Goal: Task Accomplishment & Management: Manage account settings

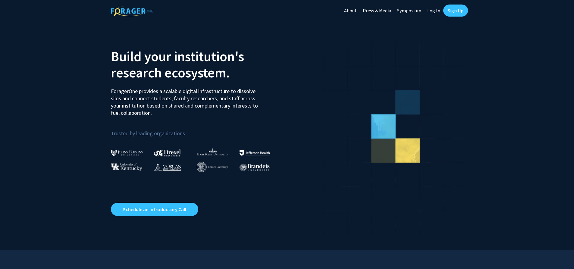
click at [436, 11] on link "Log In" at bounding box center [433, 10] width 19 height 21
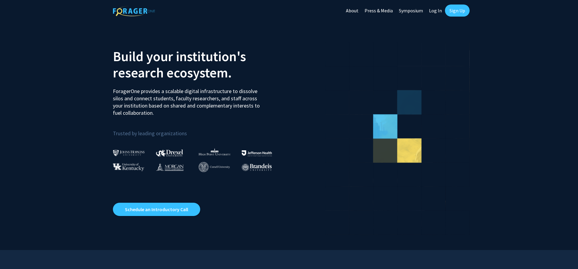
select select
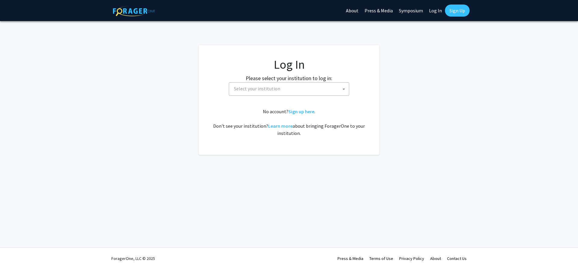
click at [286, 96] on fg-card-body "Log In Please select your institution to log in: [GEOGRAPHIC_DATA] [GEOGRAPHIC_…" at bounding box center [289, 100] width 157 height 86
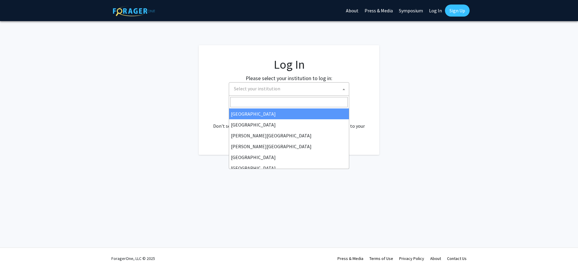
click at [284, 93] on span "Select your institution" at bounding box center [290, 89] width 117 height 12
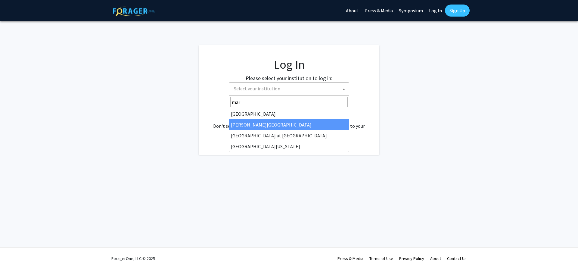
type input "[PERSON_NAME]"
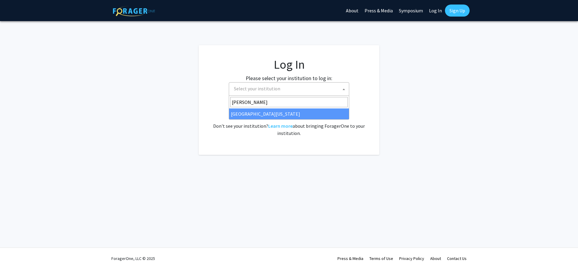
select select "31"
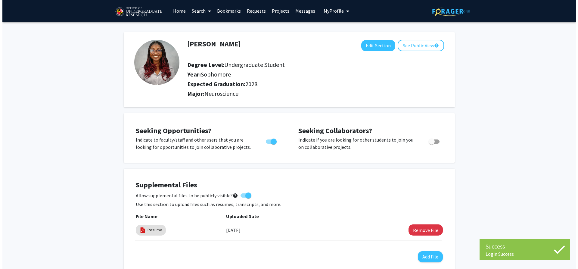
scroll to position [30, 0]
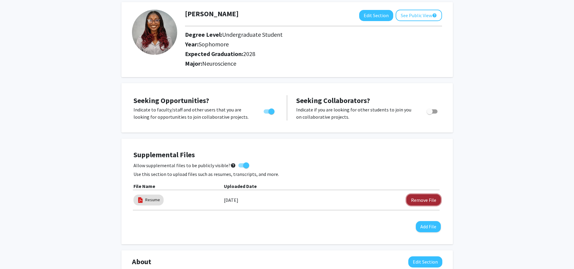
click at [416, 200] on button "Remove File" at bounding box center [423, 199] width 34 height 11
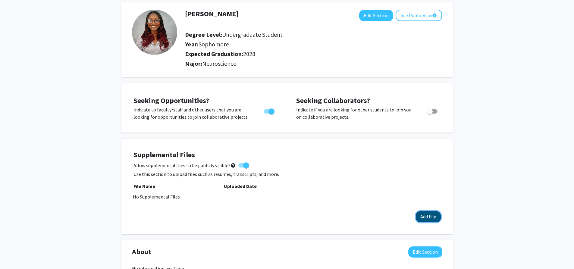
click at [427, 219] on button "Add File" at bounding box center [428, 216] width 25 height 11
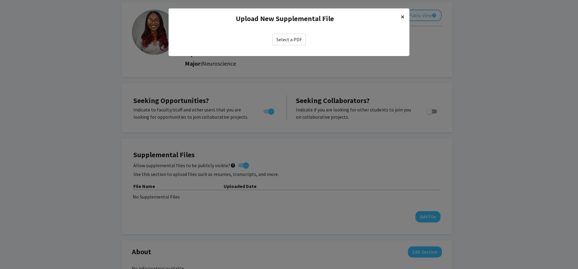
click at [396, 16] on button "×" at bounding box center [403, 16] width 14 height 17
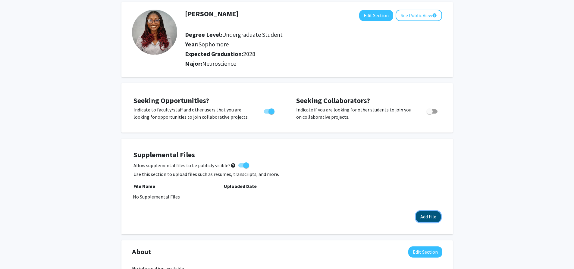
click at [429, 217] on button "Add File" at bounding box center [428, 216] width 25 height 11
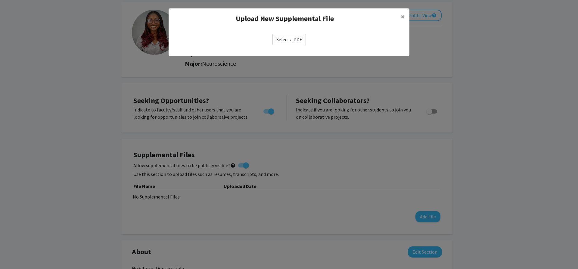
click at [293, 39] on label "Select a PDF" at bounding box center [289, 39] width 33 height 11
click at [0, 0] on input "Select a PDF" at bounding box center [0, 0] width 0 height 0
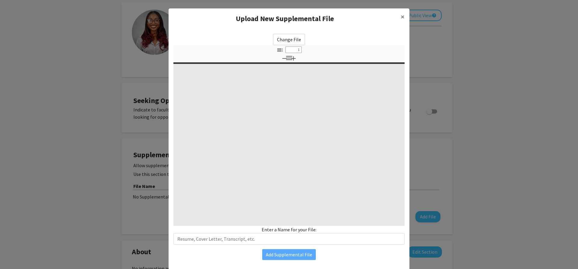
select select "custom"
type input "0"
select select "custom"
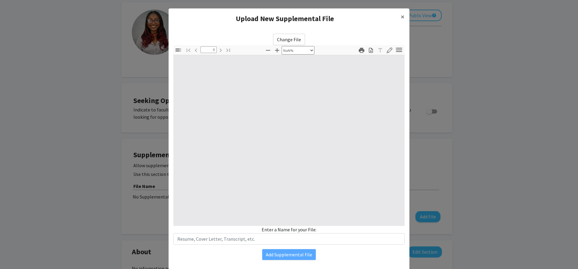
type input "1"
select select "auto"
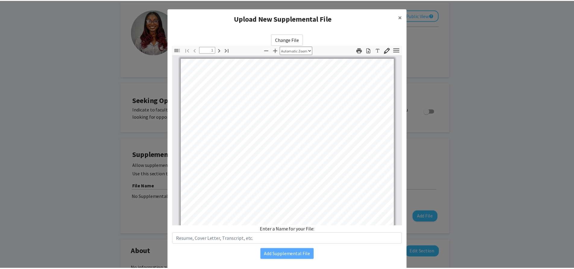
scroll to position [0, 0]
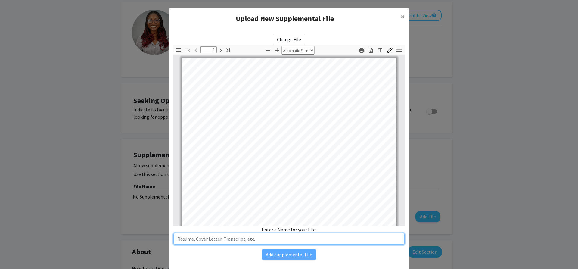
click at [244, 238] on input "text" at bounding box center [288, 238] width 231 height 11
type input "Resume"
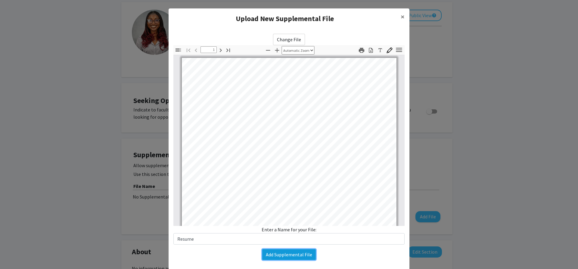
click at [296, 250] on button "Add Supplemental File" at bounding box center [289, 254] width 54 height 11
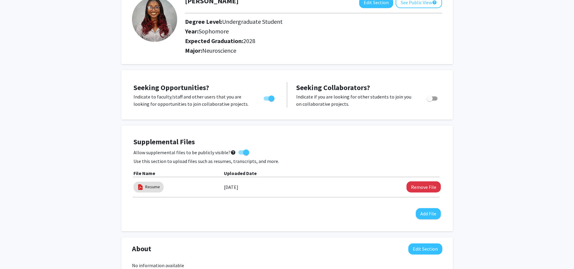
scroll to position [0, 0]
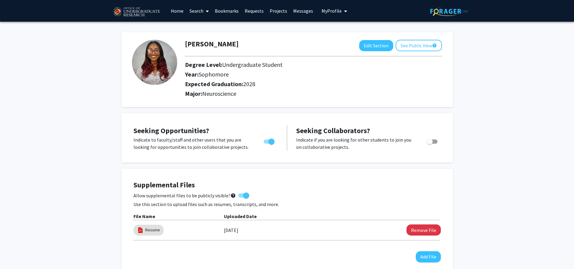
click at [200, 12] on link "Search" at bounding box center [198, 10] width 25 height 21
click at [180, 14] on link "Home" at bounding box center [177, 10] width 19 height 21
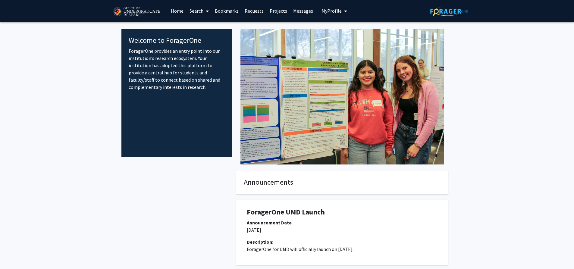
click at [193, 8] on link "Search" at bounding box center [198, 10] width 25 height 21
click at [209, 30] on span "Faculty/Staff" at bounding box center [208, 28] width 44 height 12
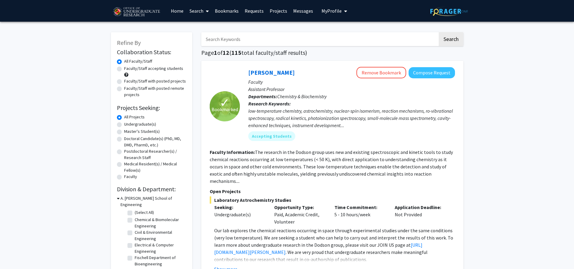
click at [232, 11] on link "Bookmarks" at bounding box center [227, 10] width 30 height 21
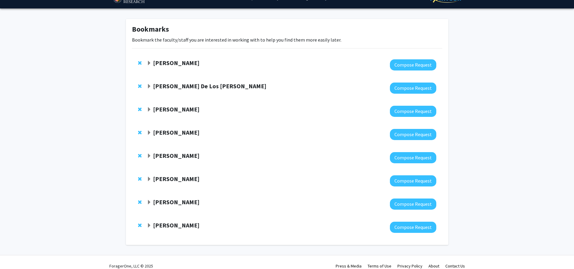
scroll to position [21, 0]
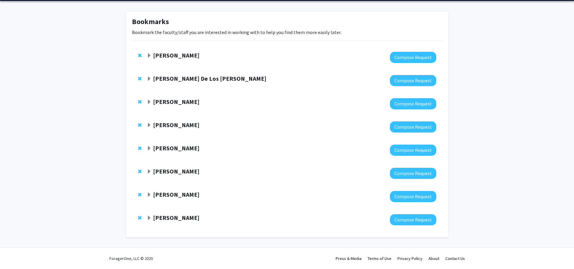
click at [183, 215] on strong "Nathaniel Pearl" at bounding box center [176, 218] width 46 height 8
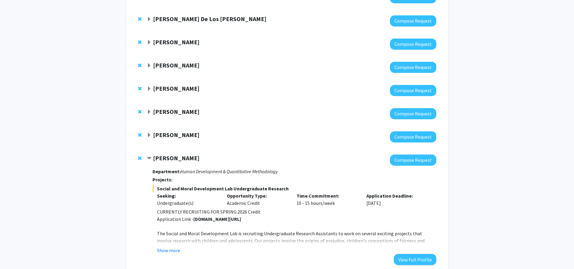
scroll to position [81, 0]
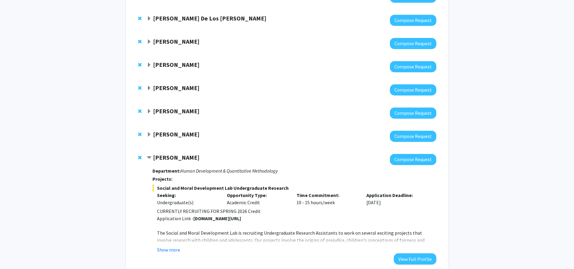
click at [196, 220] on strong "go.umd.edu/killenlab" at bounding box center [217, 218] width 48 height 6
click at [190, 220] on p "Application Link - go.umd.edu/killenlab" at bounding box center [296, 218] width 279 height 7
drag, startPoint x: 192, startPoint y: 219, endPoint x: 249, endPoint y: 223, distance: 57.1
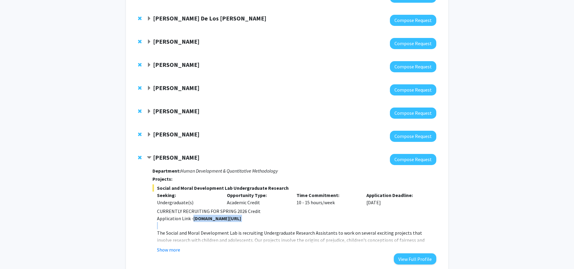
click at [249, 223] on div "CURRENTLY RECRUITING FOR SPRING 2026 Credit Application Link - go.umd.edu/kille…" at bounding box center [296, 250] width 279 height 87
click at [169, 137] on strong "Jeremy Purcell" at bounding box center [176, 134] width 46 height 8
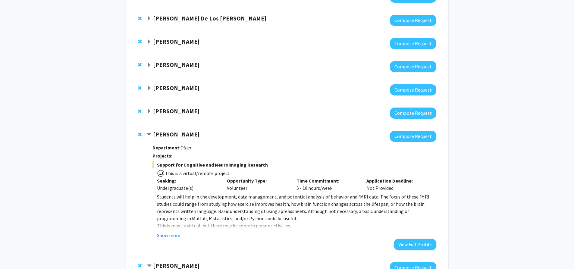
click at [173, 138] on strong "Jeremy Purcell" at bounding box center [176, 134] width 46 height 8
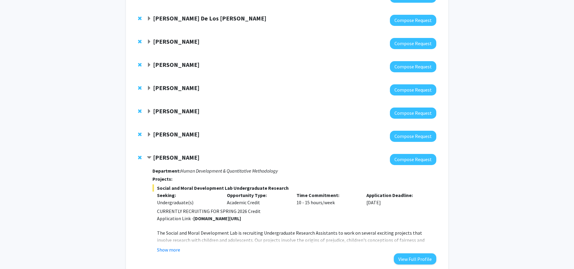
click at [182, 113] on strong "Joseph Dien" at bounding box center [176, 111] width 46 height 8
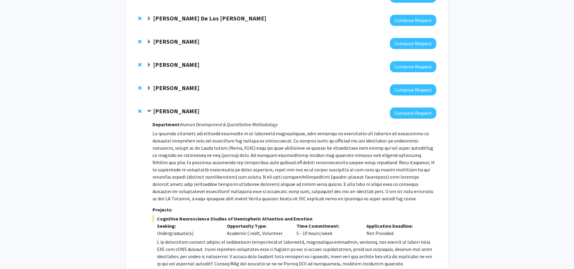
click at [182, 113] on strong "Joseph Dien" at bounding box center [176, 111] width 46 height 8
